Goal: Task Accomplishment & Management: Manage account settings

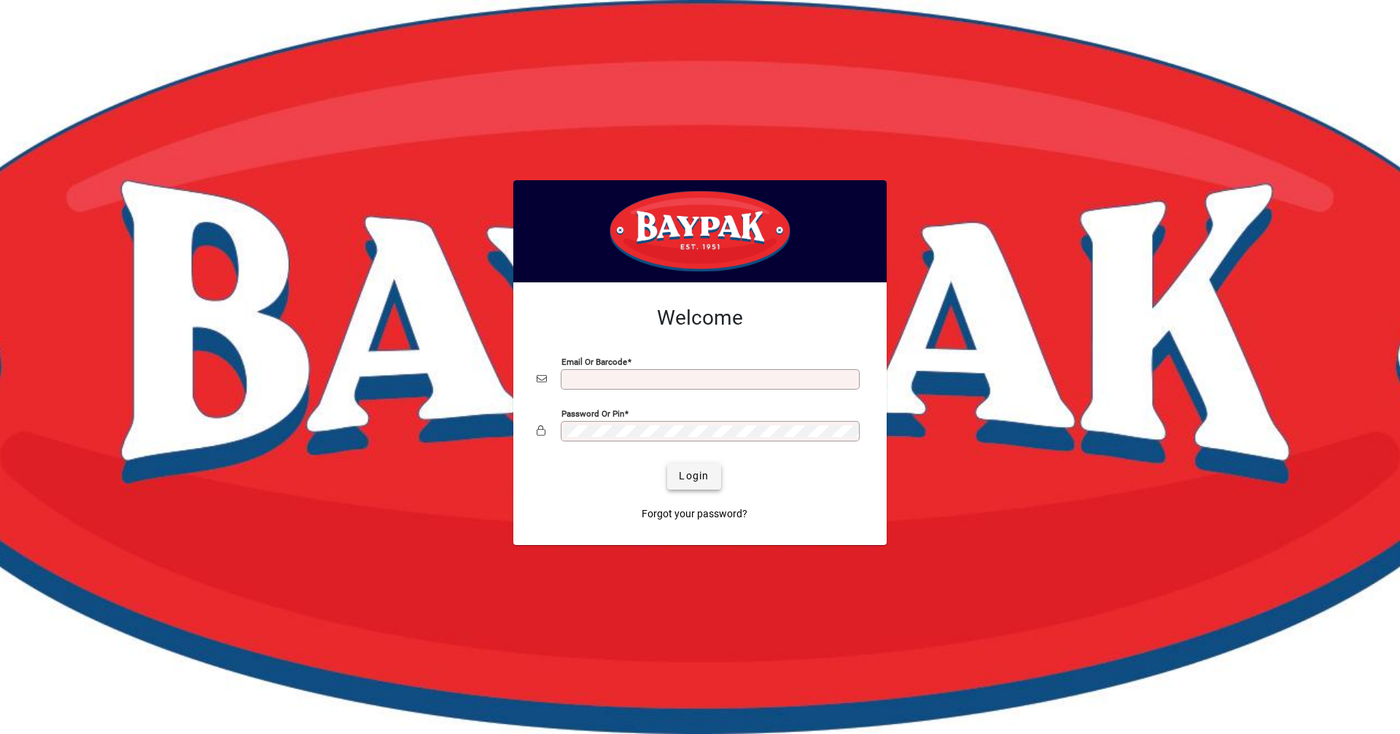
type input "**********"
click at [693, 472] on span "Login" at bounding box center [694, 475] width 30 height 15
